Goal: Transaction & Acquisition: Purchase product/service

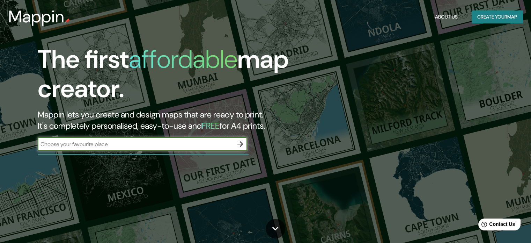
click at [186, 143] on input "text" at bounding box center [135, 144] width 195 height 8
type input "[PERSON_NAME][GEOGRAPHIC_DATA]"
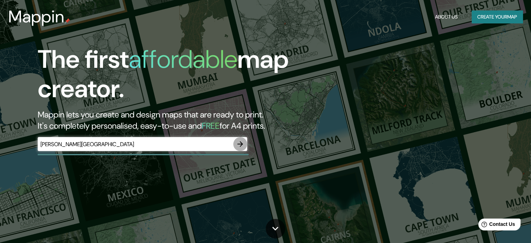
click at [243, 146] on icon "button" at bounding box center [240, 144] width 8 height 8
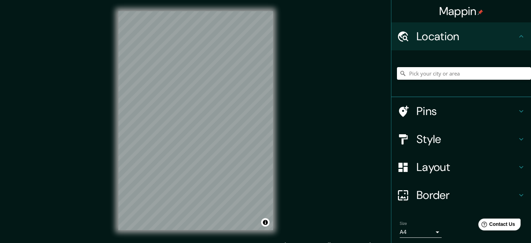
click at [445, 80] on div at bounding box center [464, 73] width 134 height 35
click at [443, 75] on input "Pick your city or area" at bounding box center [464, 73] width 134 height 13
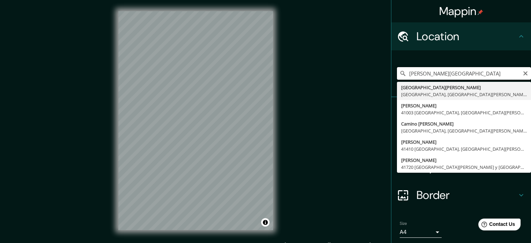
click at [404, 72] on input "[PERSON_NAME][GEOGRAPHIC_DATA]" at bounding box center [464, 73] width 134 height 13
drag, startPoint x: 442, startPoint y: 73, endPoint x: 369, endPoint y: 76, distance: 73.7
click at [369, 76] on div "Mappin Location [GEOGRAPHIC_DATA][PERSON_NAME][GEOGRAPHIC_DATA][PERSON_NAME] [G…" at bounding box center [265, 126] width 531 height 252
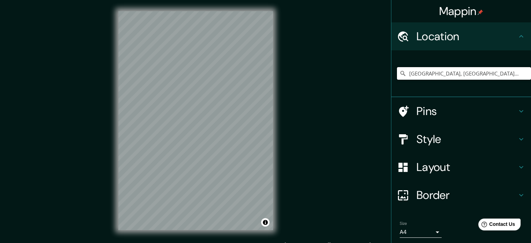
type input "[GEOGRAPHIC_DATA], [GEOGRAPHIC_DATA][PERSON_NAME], [GEOGRAPHIC_DATA]"
click at [274, 138] on div "© Mapbox © OpenStreetMap Improve this map" at bounding box center [195, 120] width 177 height 241
